Goal: Task Accomplishment & Management: Use online tool/utility

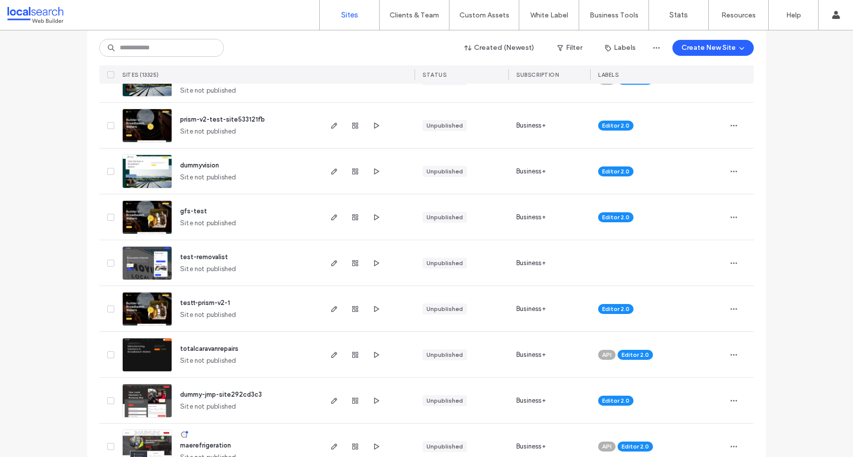
scroll to position [473, 0]
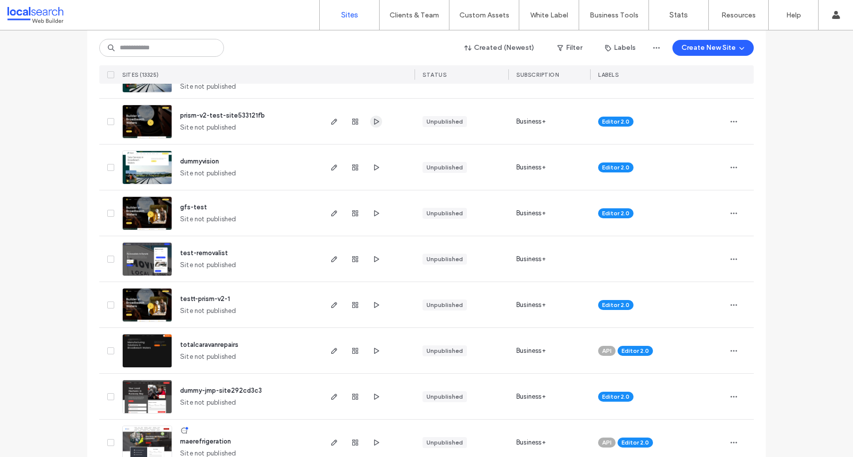
click at [374, 118] on icon "button" at bounding box center [376, 122] width 8 height 8
click at [351, 120] on icon "button" at bounding box center [355, 122] width 8 height 8
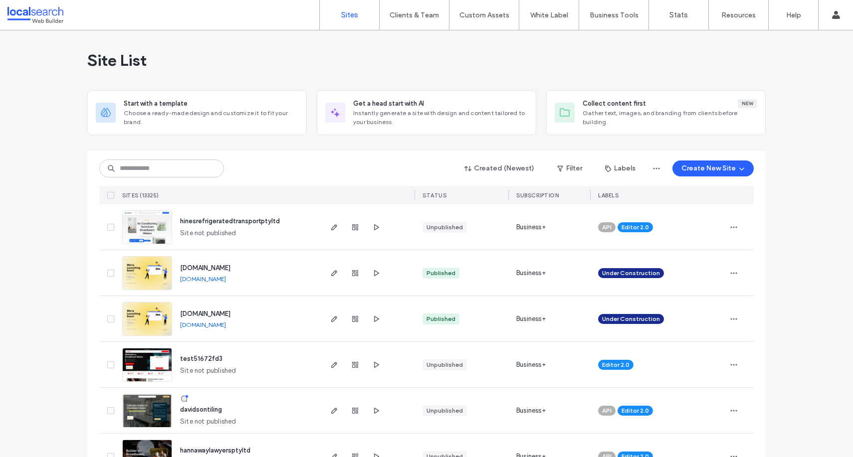
drag, startPoint x: 0, startPoint y: 0, endPoint x: 190, endPoint y: 56, distance: 197.7
click at [190, 151] on div "Created (Newest) Filter Labels Create New Site SITES (13325) STATUS SUBSCRIPTIO…" at bounding box center [426, 177] width 654 height 53
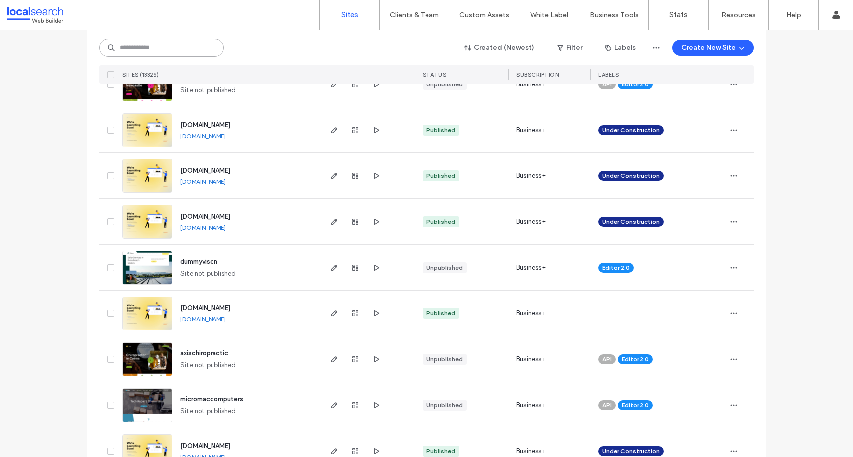
click at [187, 53] on input at bounding box center [161, 48] width 125 height 18
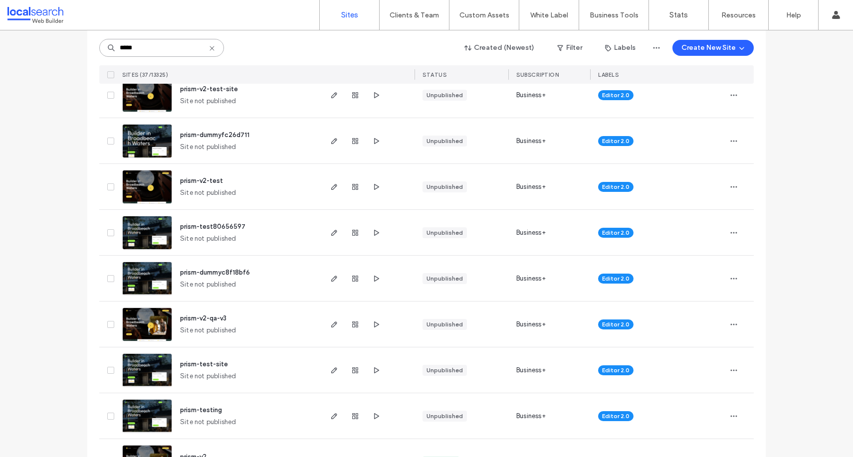
scroll to position [1038, 0]
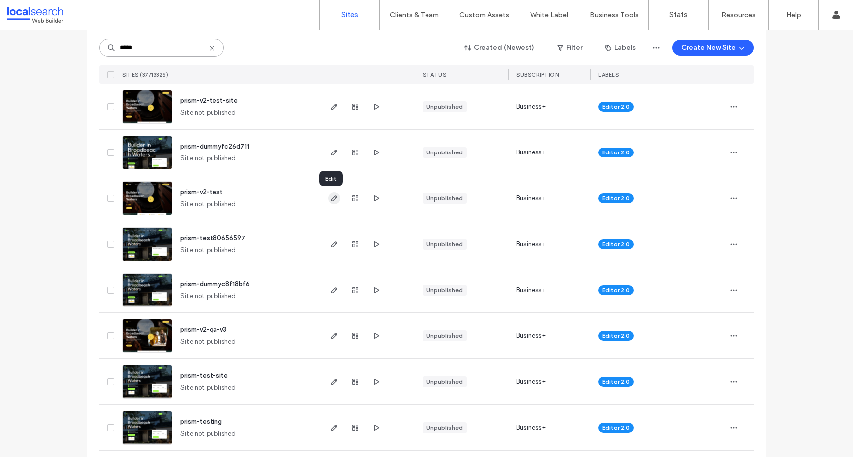
type input "*****"
click at [331, 196] on use "button" at bounding box center [334, 199] width 6 height 6
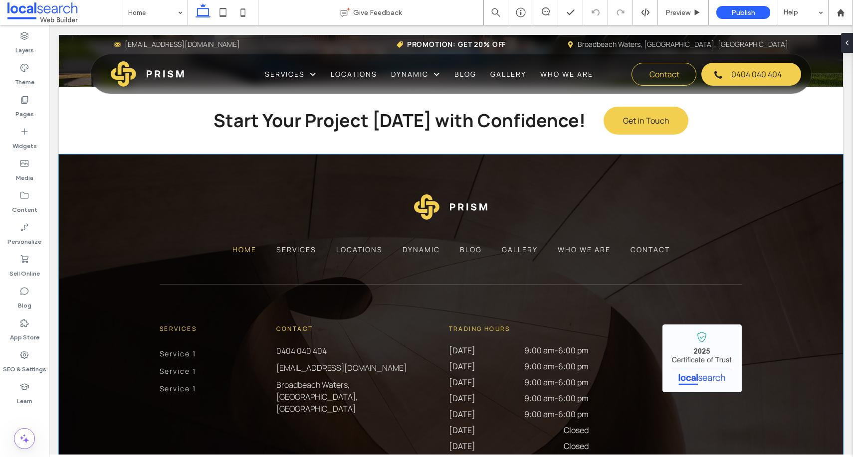
scroll to position [2584, 0]
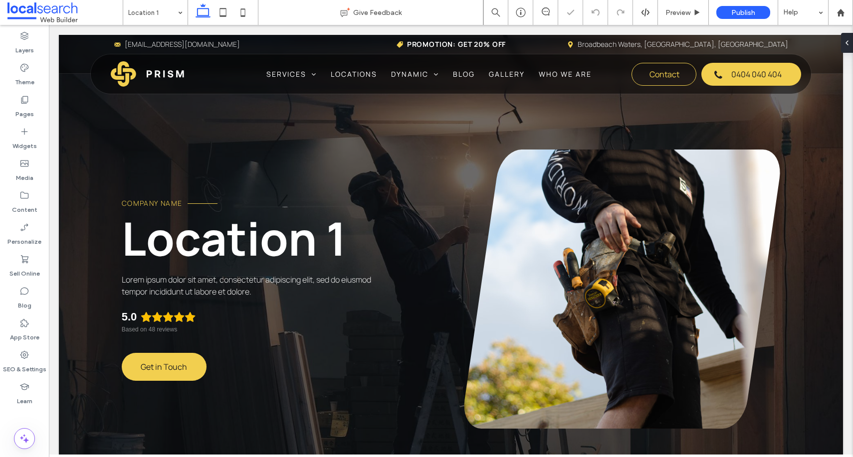
scroll to position [866, 0]
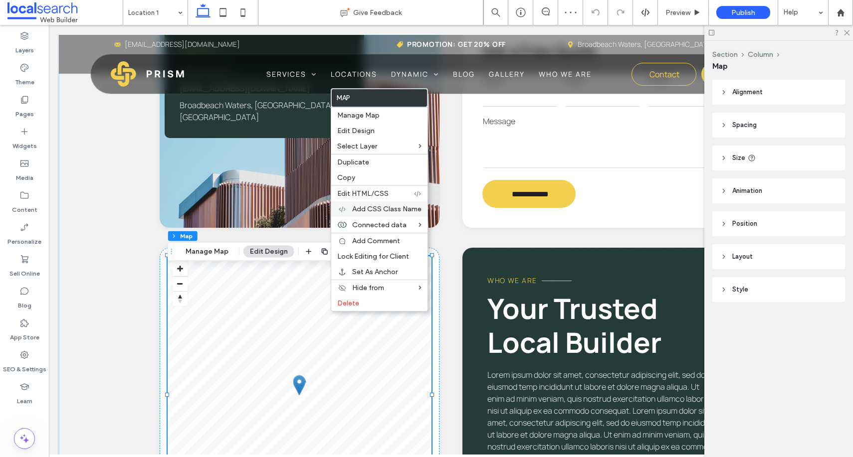
click at [385, 203] on div "Add CSS Class Name" at bounding box center [379, 208] width 96 height 15
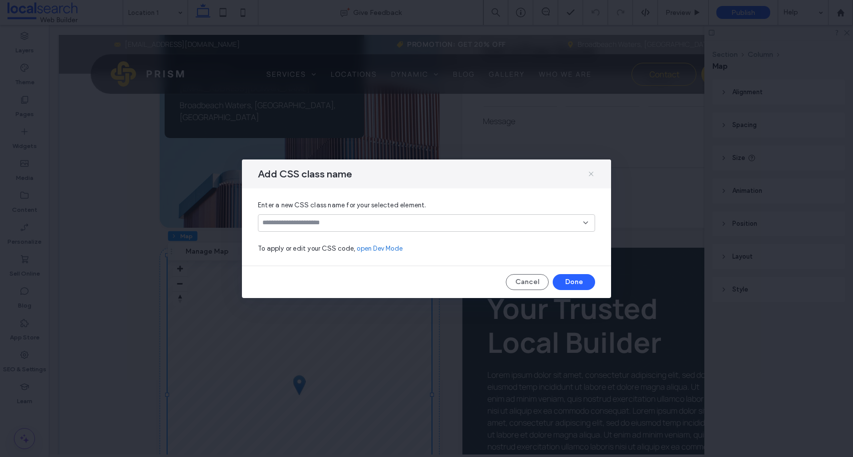
click at [593, 171] on icon at bounding box center [591, 174] width 8 height 8
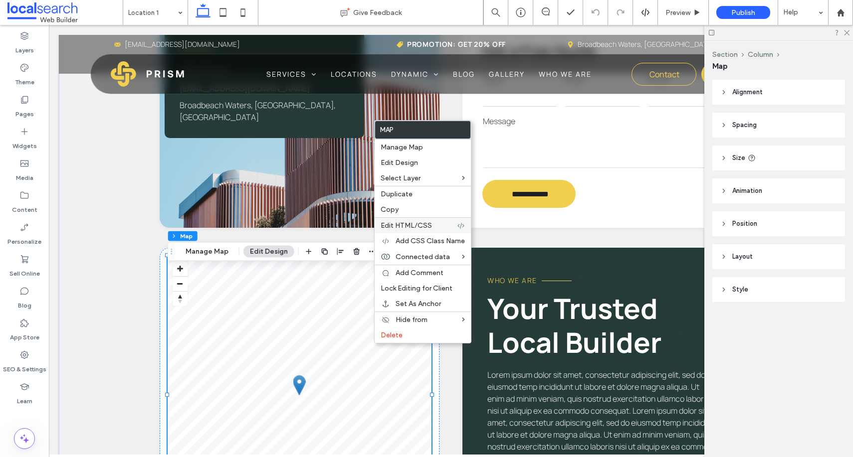
click at [421, 228] on span "Edit HTML/CSS" at bounding box center [406, 225] width 51 height 8
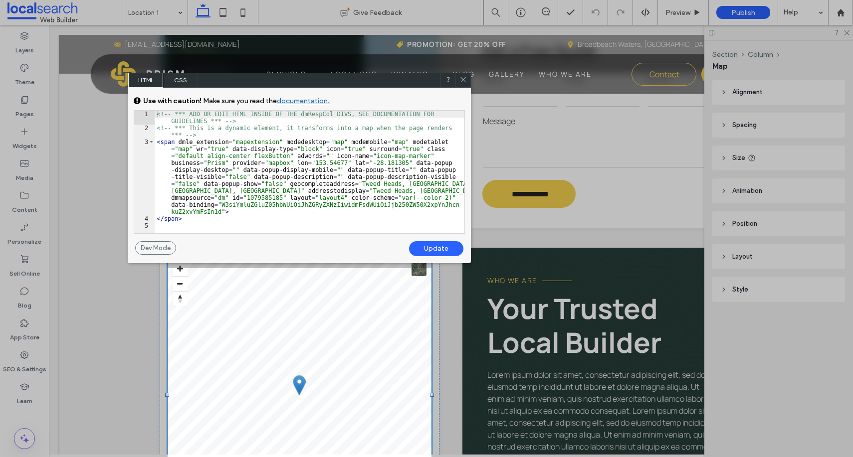
click at [184, 85] on span "CSS" at bounding box center [180, 80] width 35 height 15
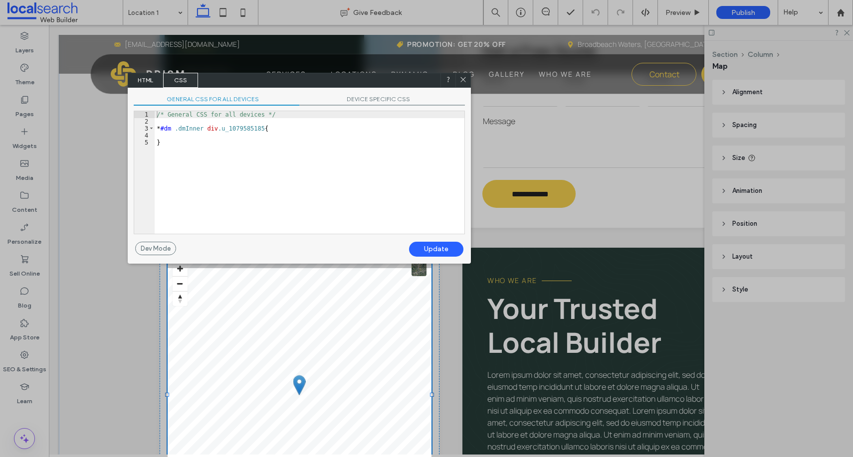
click at [467, 76] on icon at bounding box center [462, 79] width 7 height 7
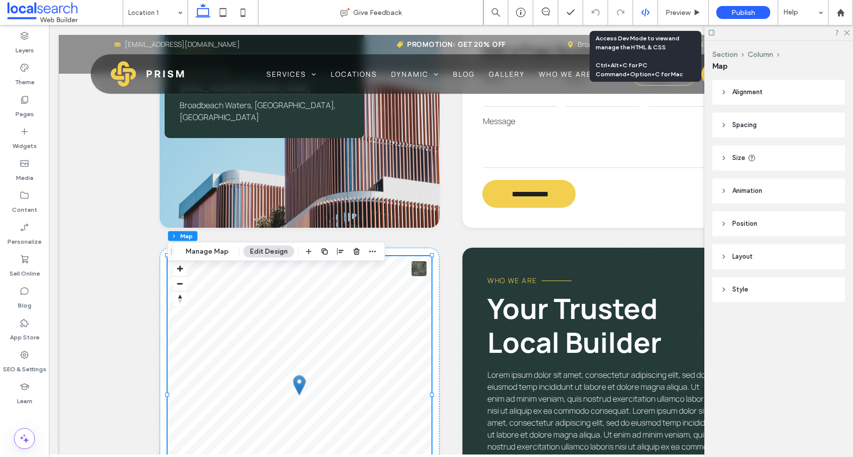
click at [643, 12] on icon at bounding box center [645, 12] width 9 height 9
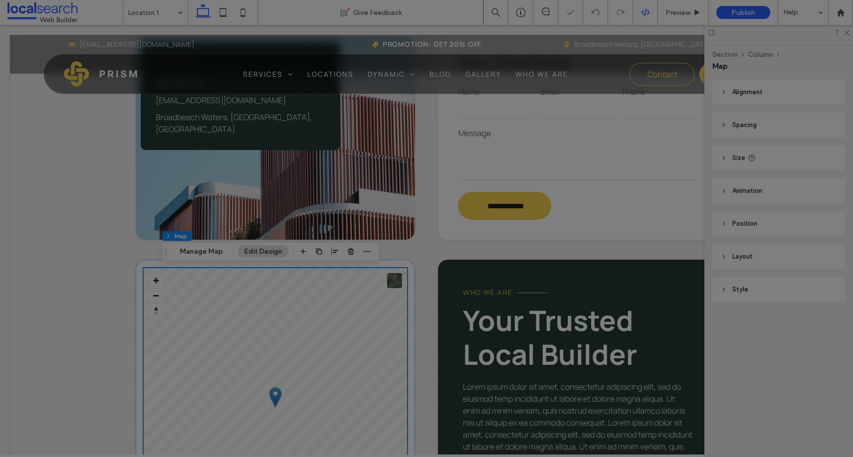
scroll to position [0, 0]
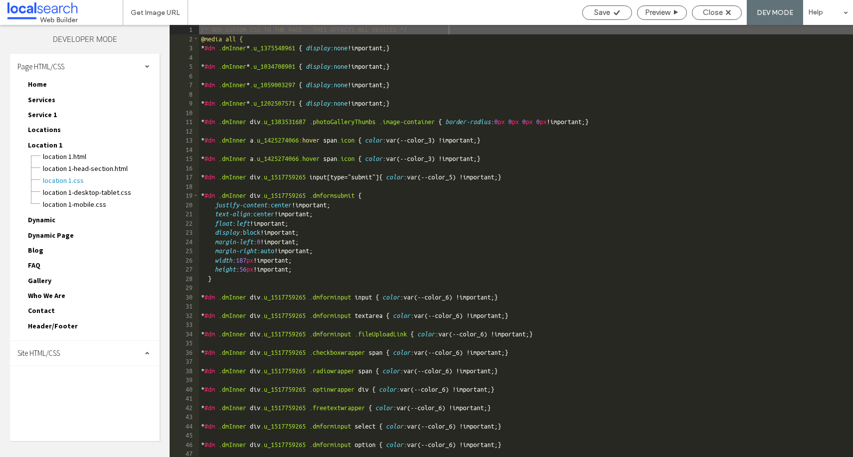
click at [45, 357] on span "Site HTML/CSS" at bounding box center [38, 353] width 42 height 9
click at [57, 396] on span "site.css" at bounding box center [102, 397] width 113 height 10
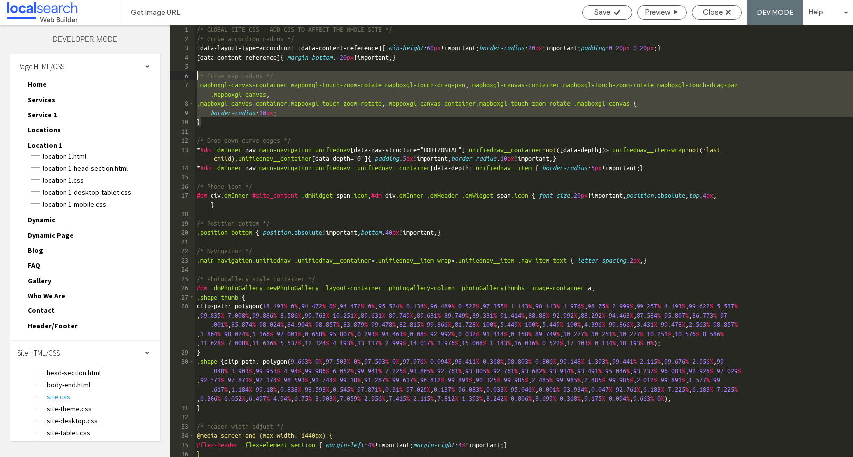
drag, startPoint x: 216, startPoint y: 123, endPoint x: 196, endPoint y: 78, distance: 49.1
click at [196, 78] on div "/* GLOBAL SITE CSS - ADD CSS TO AFFECT THE WHOLE SITE */ /* Curve accordion rad…" at bounding box center [524, 250] width 658 height 451
click at [737, 3] on div "Save Preview Close DEV MODE Help" at bounding box center [715, 12] width 276 height 25
click at [716, 8] on span "Close" at bounding box center [713, 12] width 20 height 9
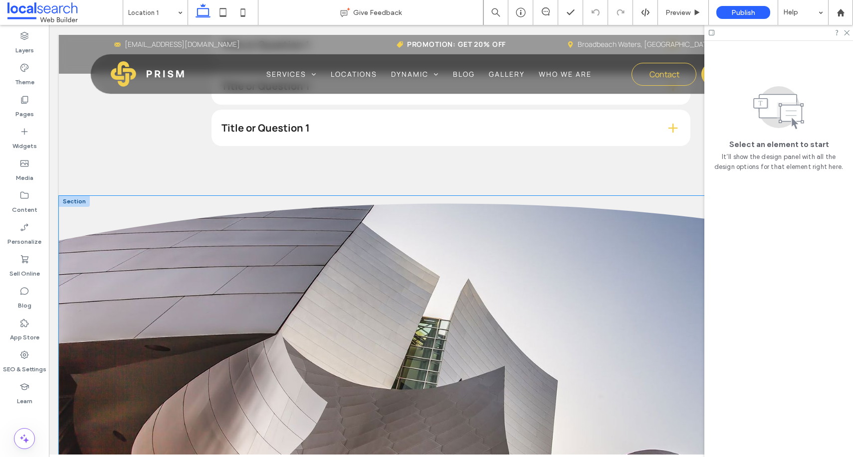
scroll to position [2268, 0]
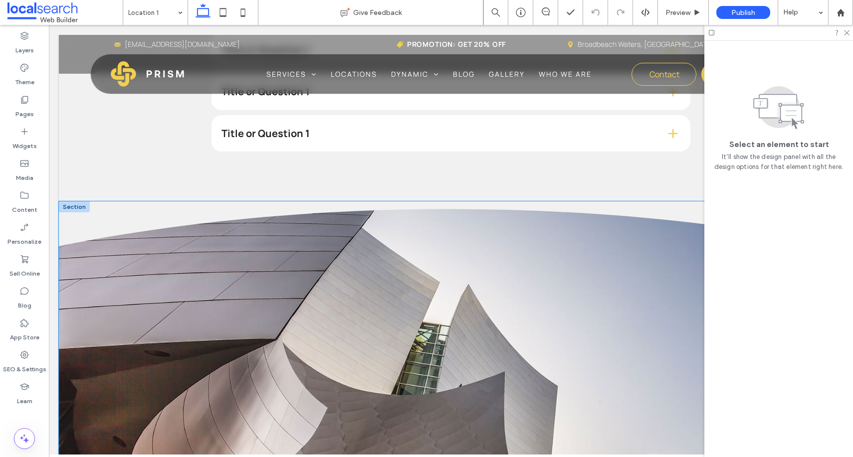
click at [361, 201] on icon at bounding box center [451, 223] width 784 height 45
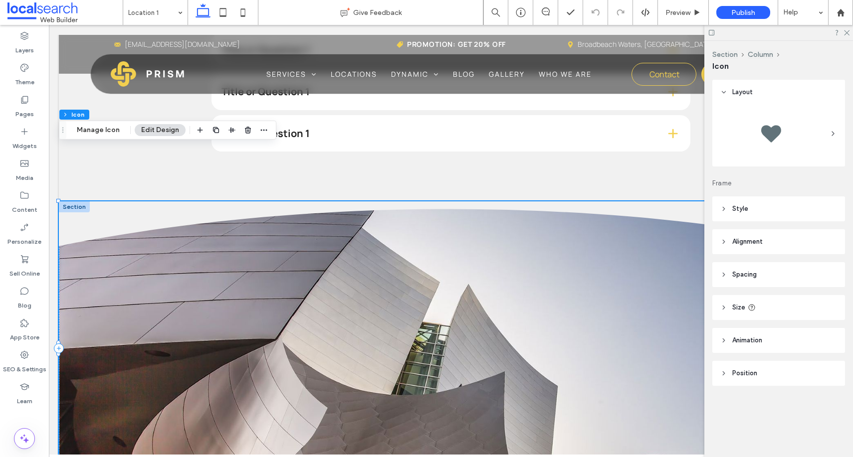
click at [103, 201] on icon at bounding box center [451, 223] width 784 height 45
click at [569, 214] on div at bounding box center [451, 348] width 784 height 294
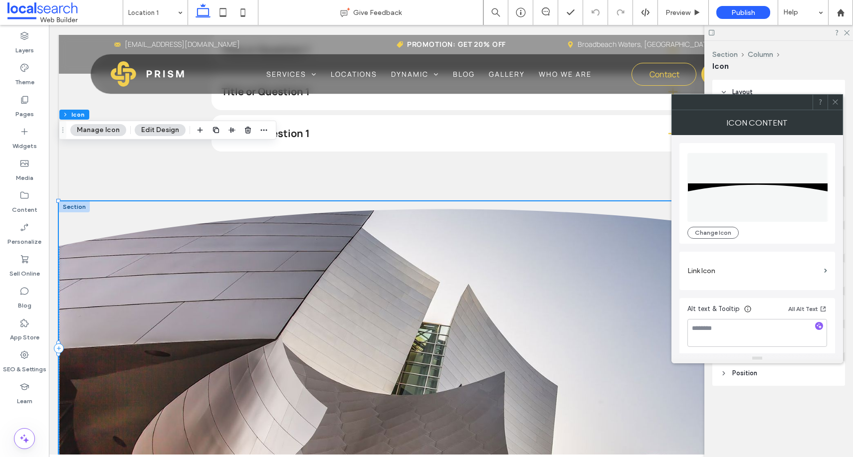
click at [836, 99] on icon at bounding box center [834, 101] width 7 height 7
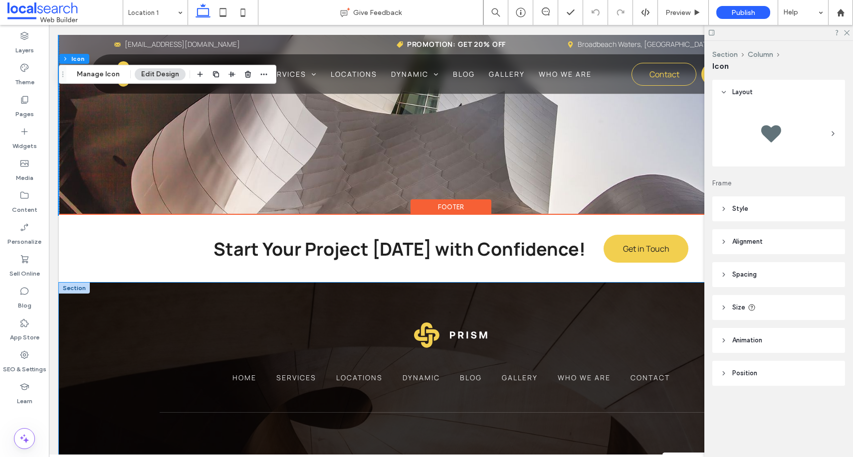
scroll to position [2545, 0]
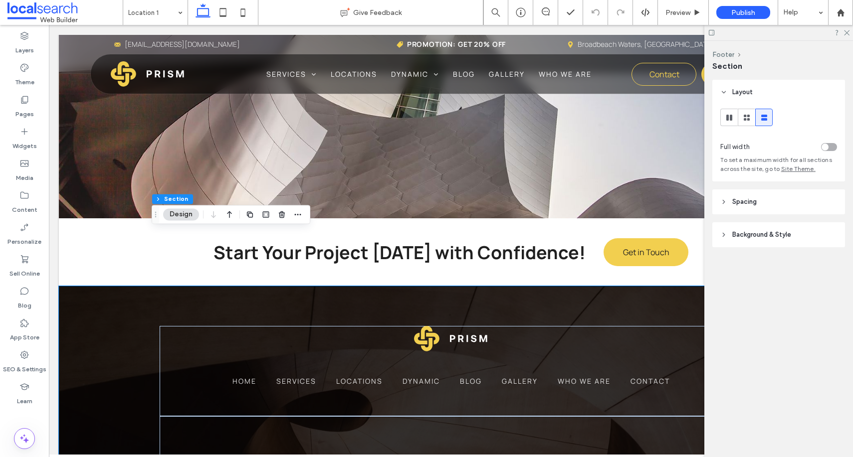
click at [806, 234] on header "Background & Style" at bounding box center [778, 234] width 133 height 25
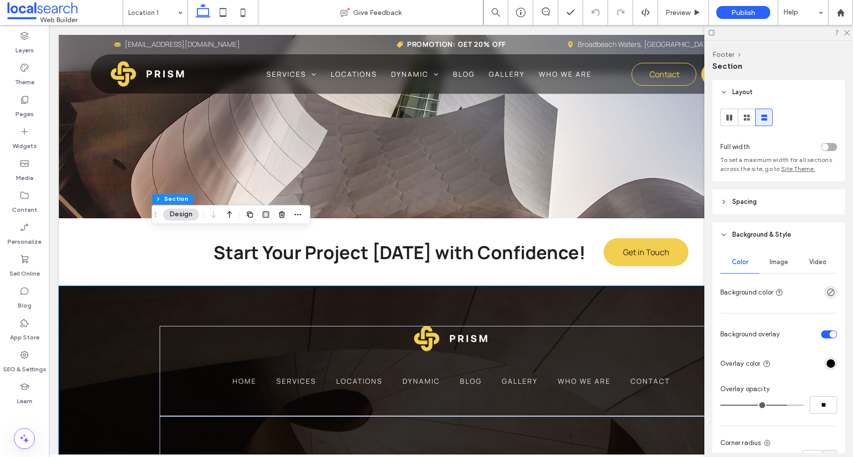
click at [755, 198] on span "Spacing" at bounding box center [744, 202] width 24 height 10
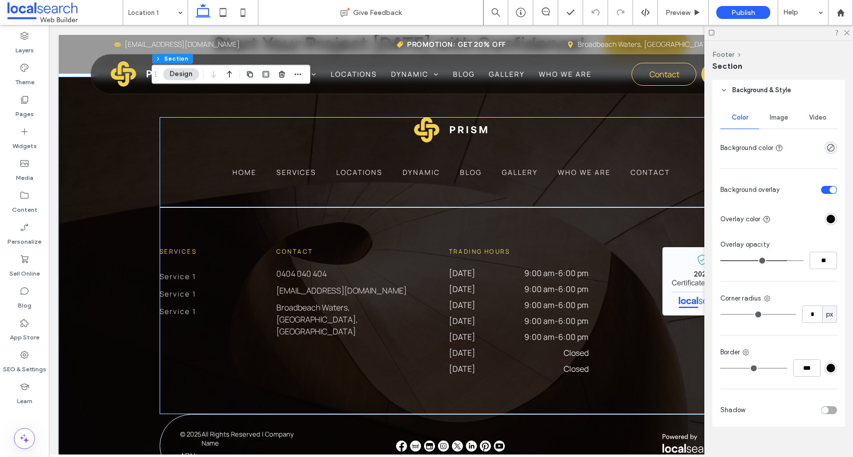
scroll to position [370, 0]
